Goal: Use online tool/utility: Utilize a website feature to perform a specific function

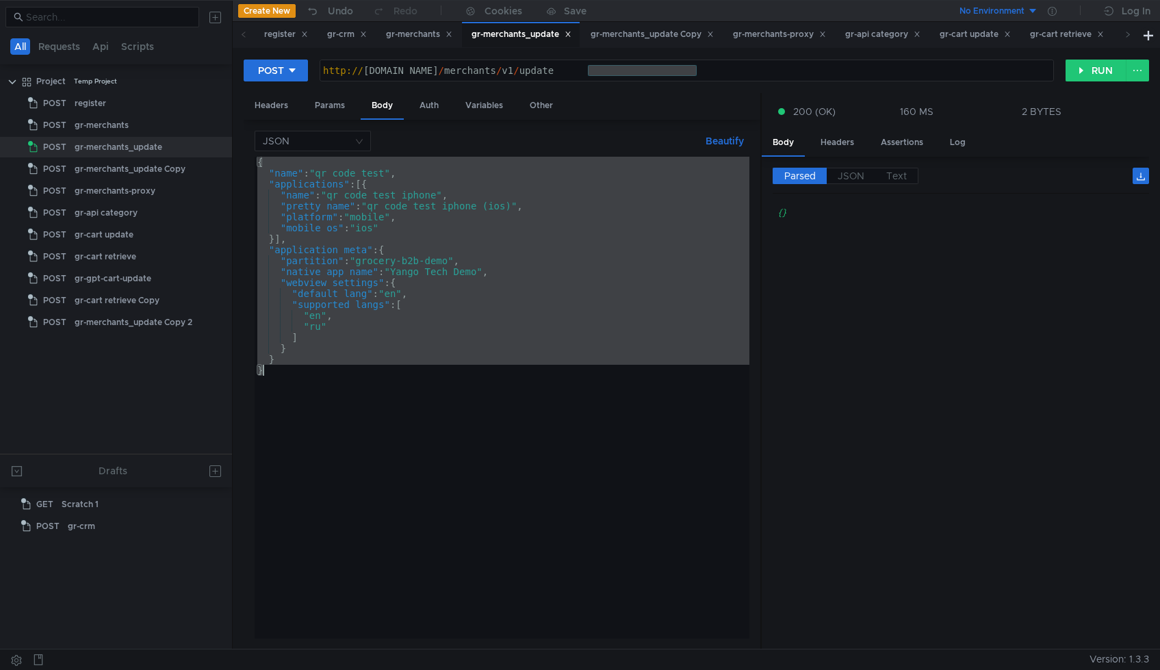
click at [484, 456] on div "{ "name" : "qr_code_test" , "applications" : [{ "name" : "qr_code_test_iphone" …" at bounding box center [502, 409] width 495 height 504
type textarea "}"
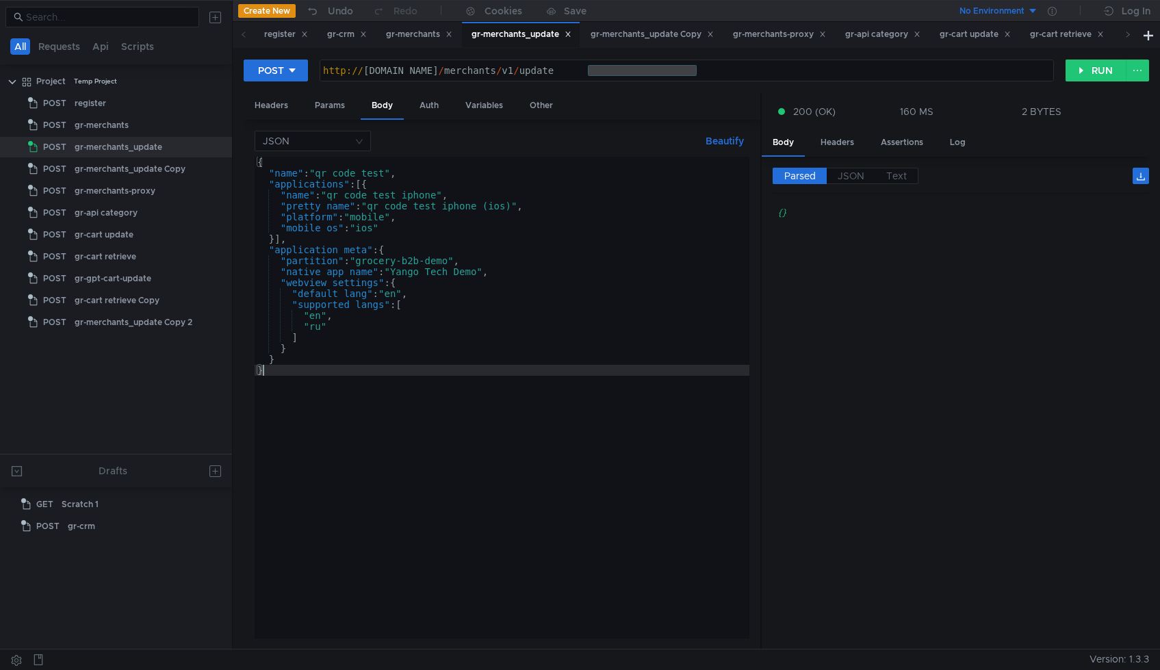
click at [697, 71] on div "http:// [DOMAIN_NAME] / merchants / v1 / update" at bounding box center [686, 81] width 733 height 33
click at [270, 104] on div "Headers" at bounding box center [271, 105] width 55 height 25
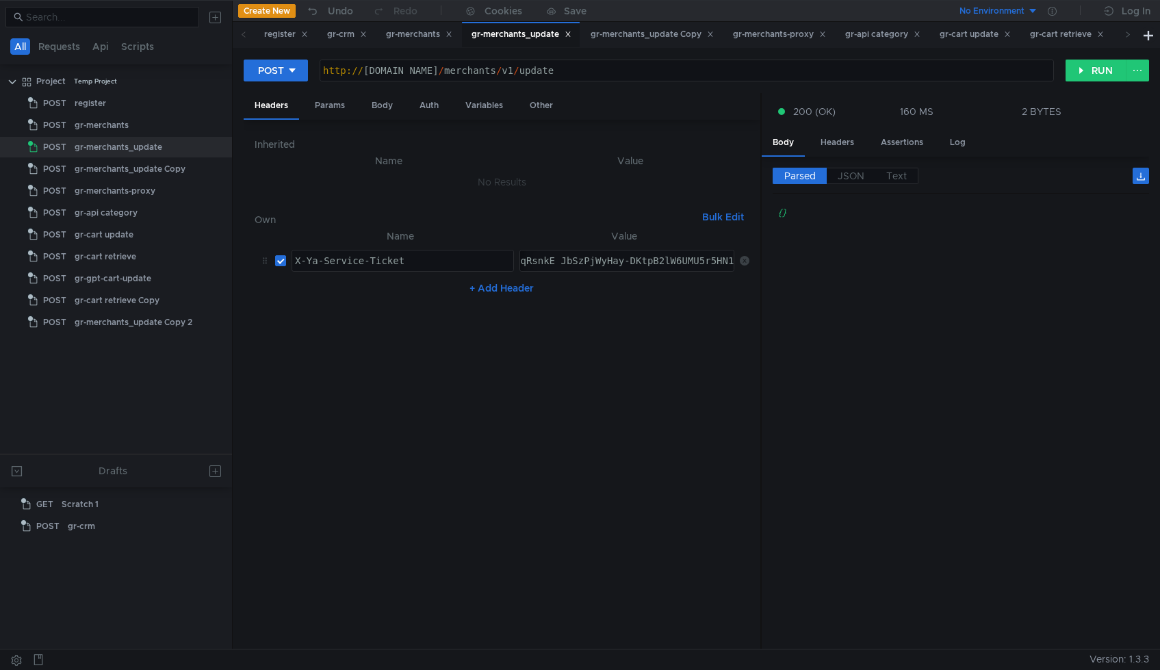
paste textarea "Pn-ARDwl57FBiIRCMTzehDbln0gtpmvkaXU_gE:MSDpOCp2gCKZWNFq0uDmYODKtwUNPoaUkl1qGXVE…"
type textarea "3:serv:CPn-ARDwl57FBiIRCMTzehDbln0gtpmvkaXU_gE:MSDpOCp2gCKZWNFq0uDmYODKtwUNPoaU…"
click at [1078, 79] on button "RUN" at bounding box center [1095, 71] width 61 height 22
click at [331, 104] on div "Params" at bounding box center [330, 105] width 52 height 25
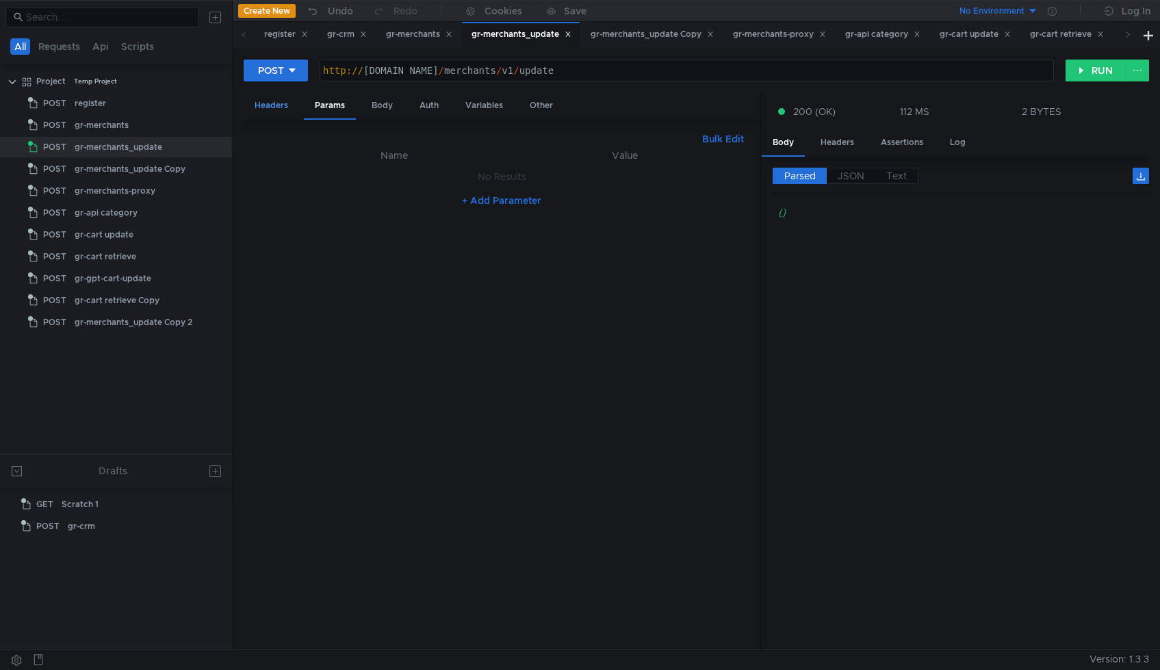
click at [268, 107] on div "Headers" at bounding box center [271, 105] width 55 height 25
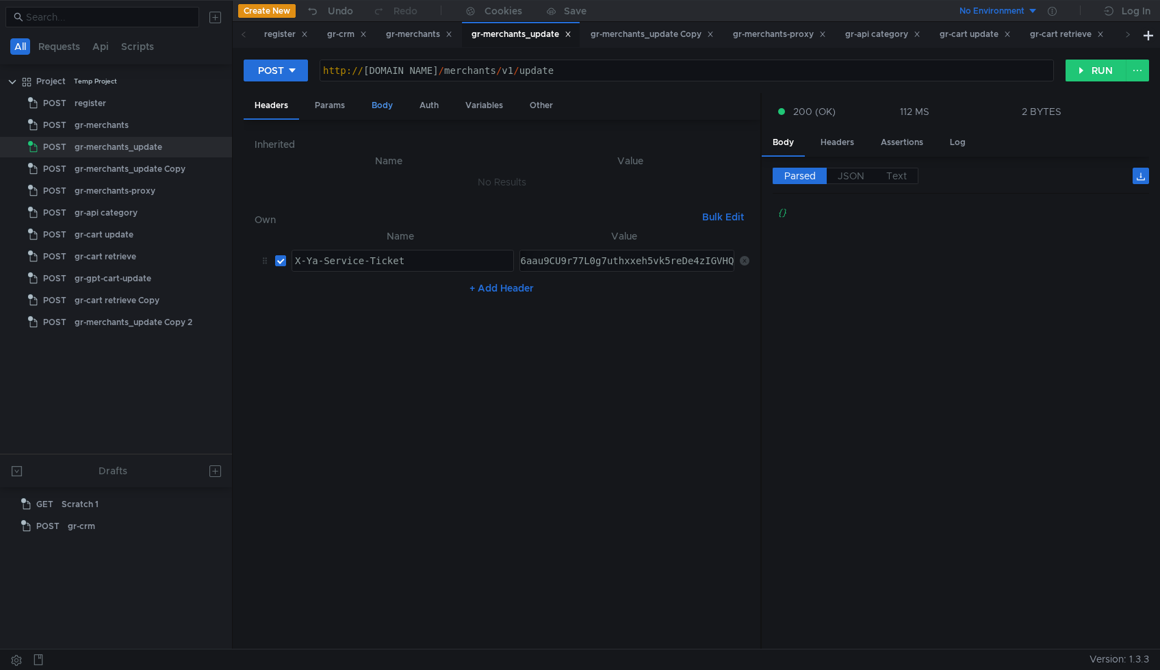
click at [389, 104] on div "Body" at bounding box center [382, 105] width 43 height 25
